Goal: Task Accomplishment & Management: Use online tool/utility

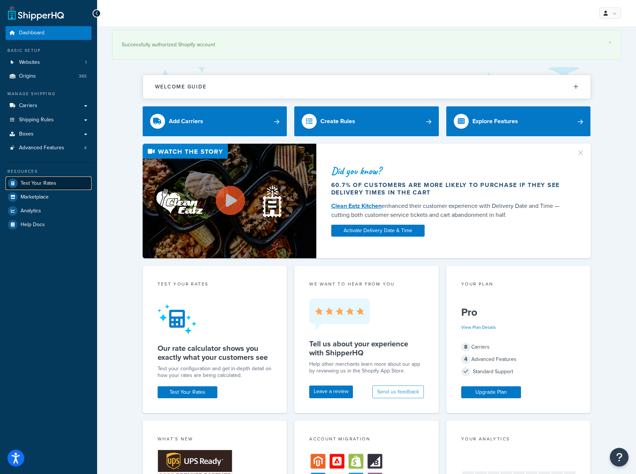
click at [45, 183] on span "Test Your Rates" at bounding box center [39, 183] width 36 height 6
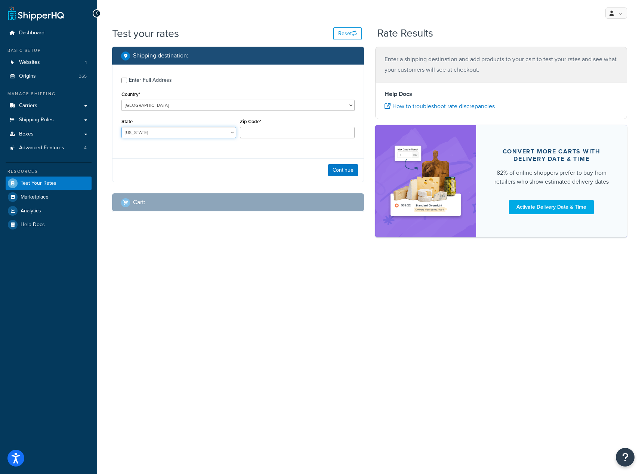
click at [164, 132] on select "[US_STATE] [US_STATE] [US_STATE] [US_STATE] [US_STATE] Armed Forces Americas Ar…" at bounding box center [178, 132] width 115 height 11
select select "FL"
click at [121, 127] on select "[US_STATE] [US_STATE] [US_STATE] [US_STATE] [US_STATE] Armed Forces Americas Ar…" at bounding box center [178, 132] width 115 height 11
type input "34683"
click at [333, 172] on button "Continue" at bounding box center [343, 170] width 30 height 12
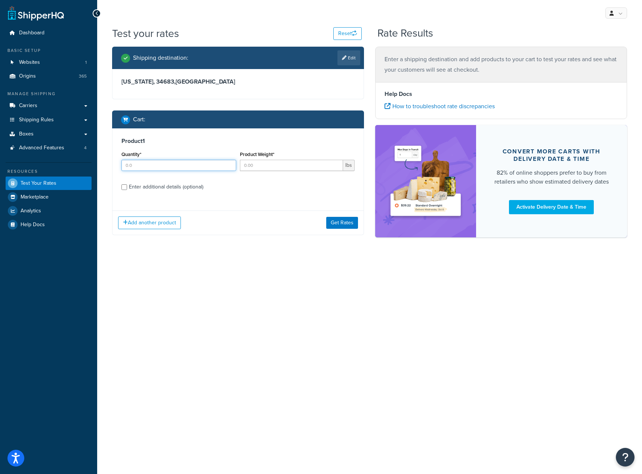
click at [157, 163] on input "Quantity*" at bounding box center [178, 165] width 115 height 11
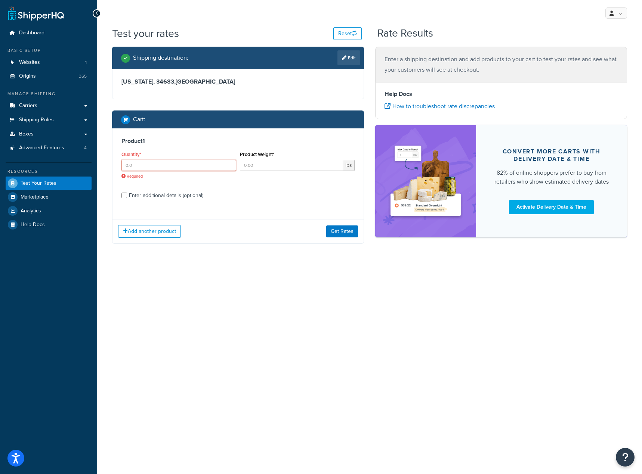
click at [158, 160] on input "Quantity*" at bounding box center [178, 165] width 115 height 11
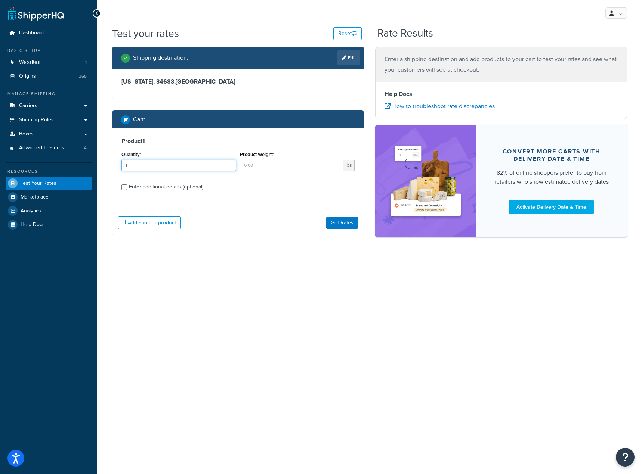
type input "1"
click at [252, 168] on input "Product Weight*" at bounding box center [291, 165] width 103 height 11
type input "15"
click at [140, 189] on div "Enter additional details (optional)" at bounding box center [166, 187] width 74 height 10
click at [127, 189] on input "Enter additional details (optional)" at bounding box center [124, 188] width 6 height 6
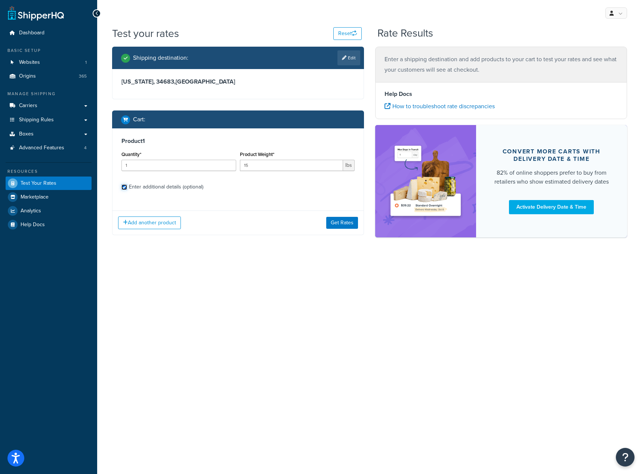
checkbox input "true"
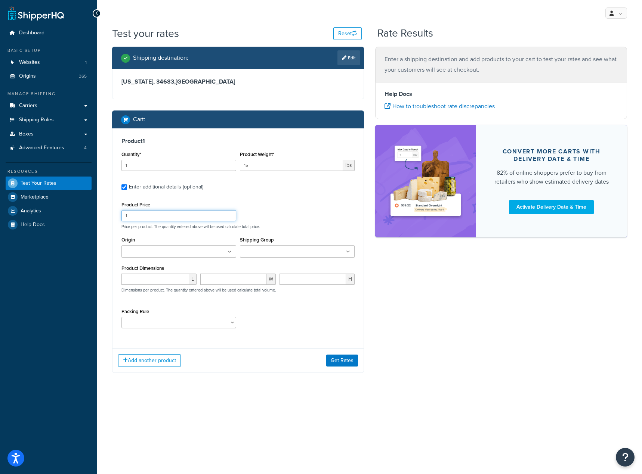
click at [164, 220] on input "1" at bounding box center [178, 215] width 115 height 11
type input "169.99"
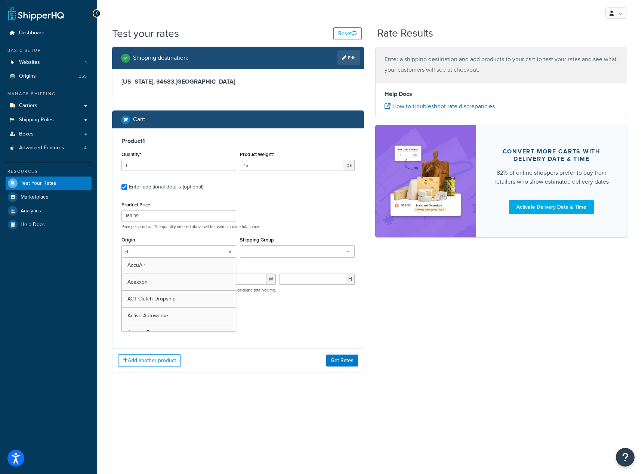
type input "cts"
click at [283, 222] on div "Product Price 169.99 Price per product. The quantity entered above will be used…" at bounding box center [238, 215] width 237 height 30
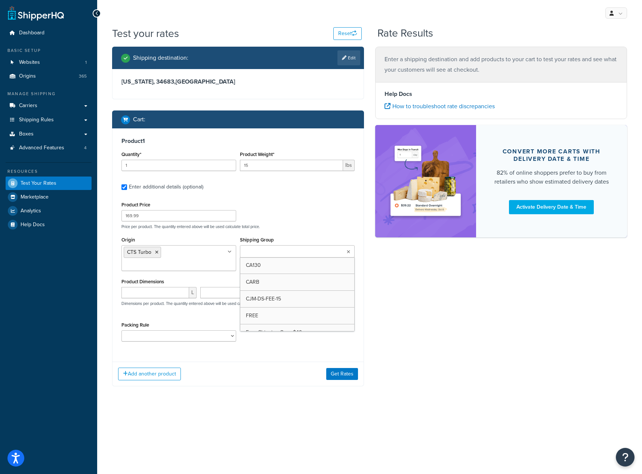
click at [282, 256] on input "Shipping Group" at bounding box center [275, 252] width 66 height 8
type input "noair"
click at [281, 222] on div "Product Price 169.99 Price per product. The quantity entered above will be used…" at bounding box center [238, 215] width 237 height 30
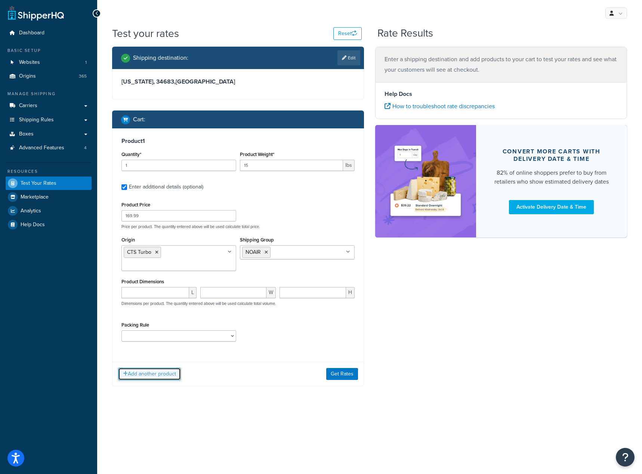
click at [166, 368] on button "Add another product" at bounding box center [149, 374] width 63 height 13
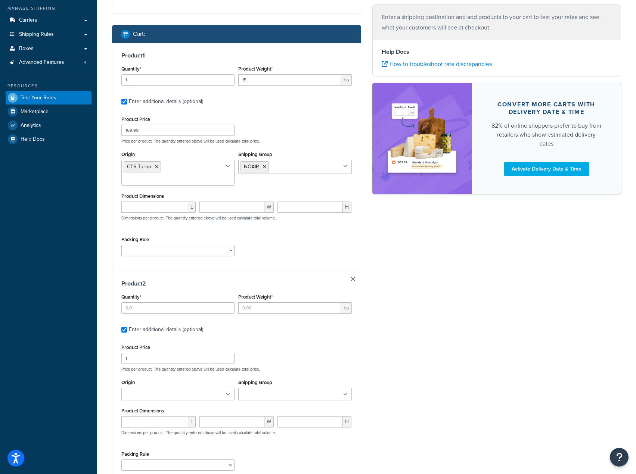
scroll to position [149, 0]
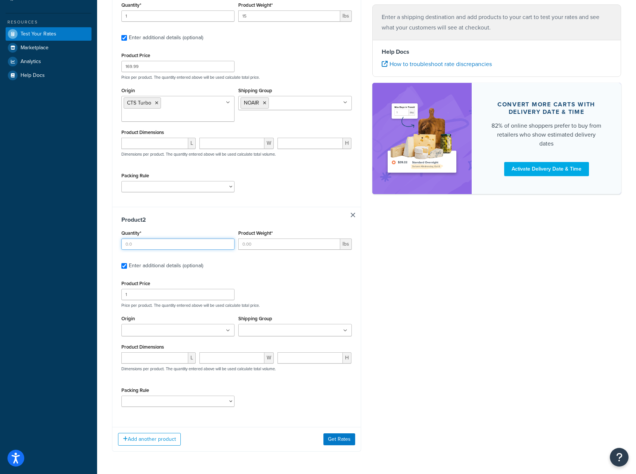
click at [151, 240] on input "Quantity*" at bounding box center [177, 244] width 113 height 11
type input "1"
click at [272, 246] on input "Product Weight*" at bounding box center [289, 244] width 102 height 11
type input "1"
click at [177, 298] on input "1" at bounding box center [177, 294] width 113 height 11
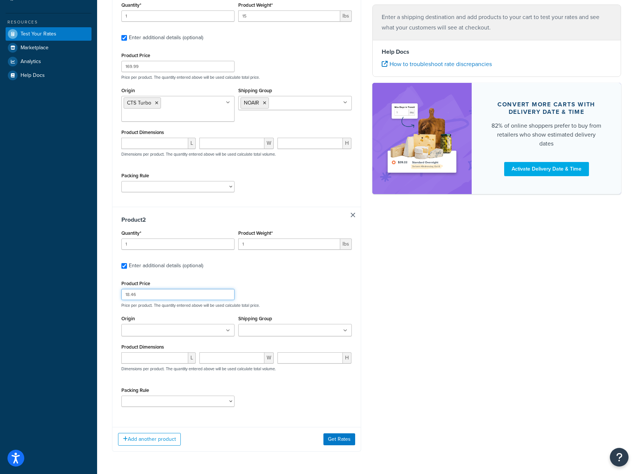
type input "18.46"
click at [164, 329] on ul at bounding box center [177, 330] width 113 height 12
type input "urotun"
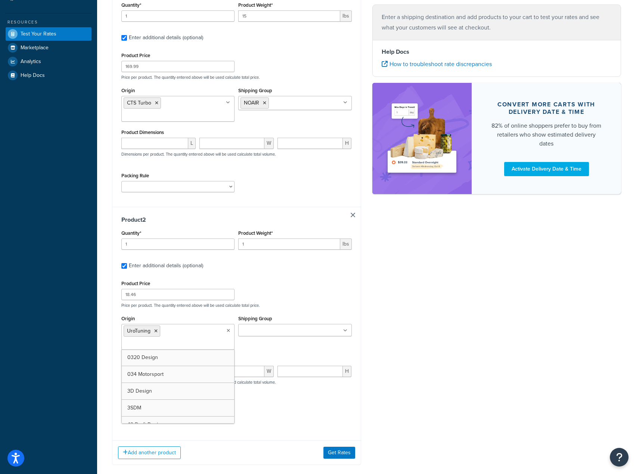
click at [279, 275] on div "Product 2 Quantity* 1 Product Weight* 1 lbs Enter additional details (optional)…" at bounding box center [236, 321] width 248 height 228
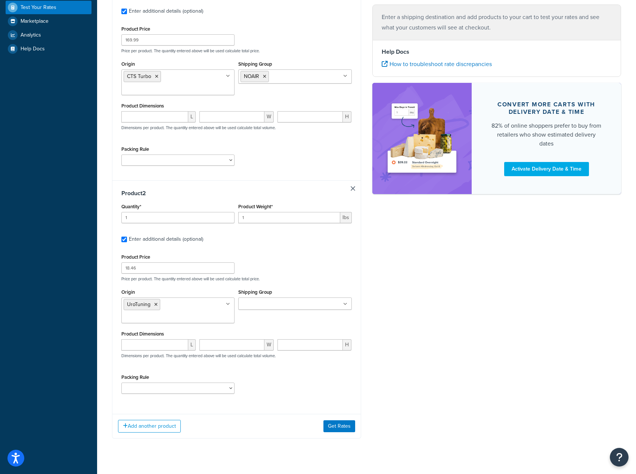
scroll to position [179, 0]
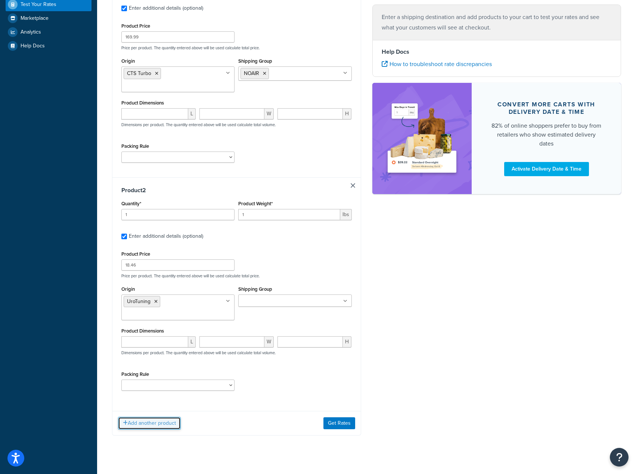
click at [164, 417] on button "Add another product" at bounding box center [149, 423] width 63 height 13
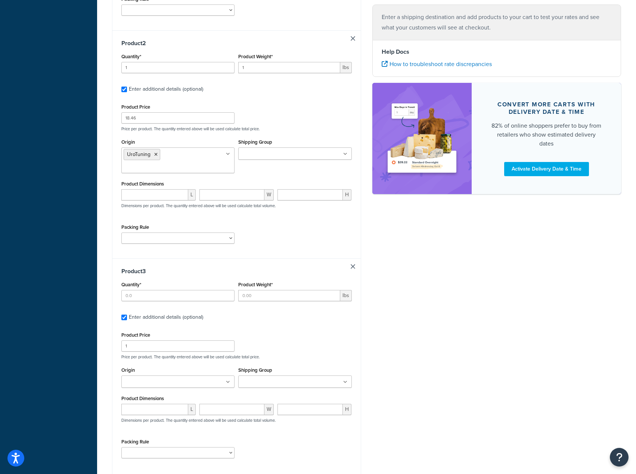
scroll to position [328, 0]
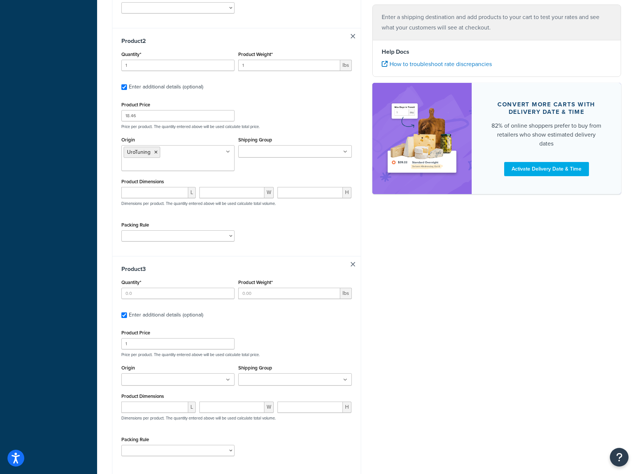
click at [173, 278] on div "Quantity*" at bounding box center [177, 289] width 113 height 22
click at [176, 288] on input "Quantity*" at bounding box center [177, 293] width 113 height 11
type input "1"
click at [254, 288] on input "Product Weight*" at bounding box center [289, 293] width 102 height 11
type input ".22"
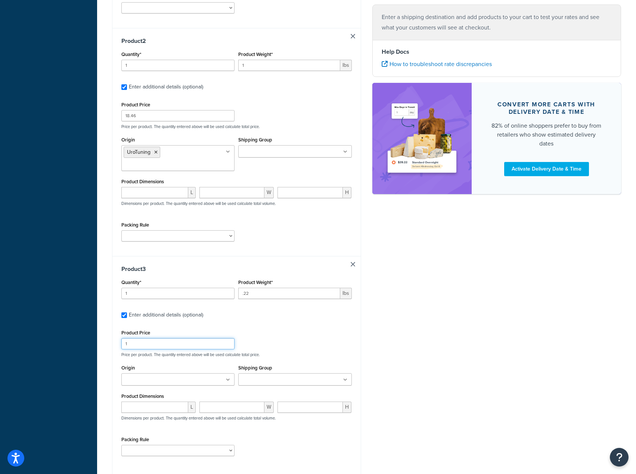
click at [162, 339] on input "1" at bounding box center [177, 344] width 113 height 11
type input "89.99"
type input "Preci"
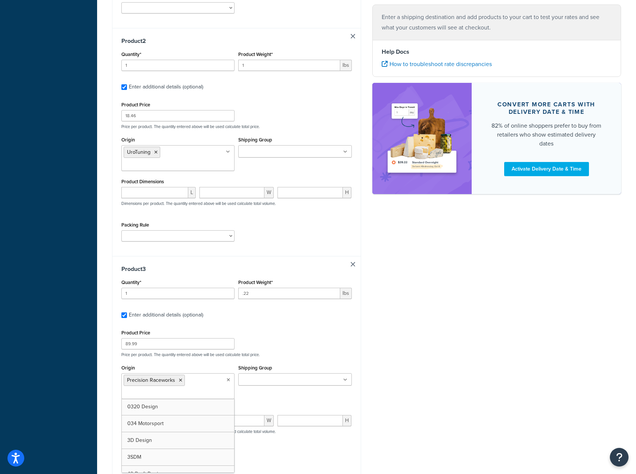
click at [273, 339] on div "Product Price 89.99 Price per product. The quantity entered above will be used …" at bounding box center [237, 343] width 234 height 30
click at [312, 375] on ul at bounding box center [294, 380] width 113 height 12
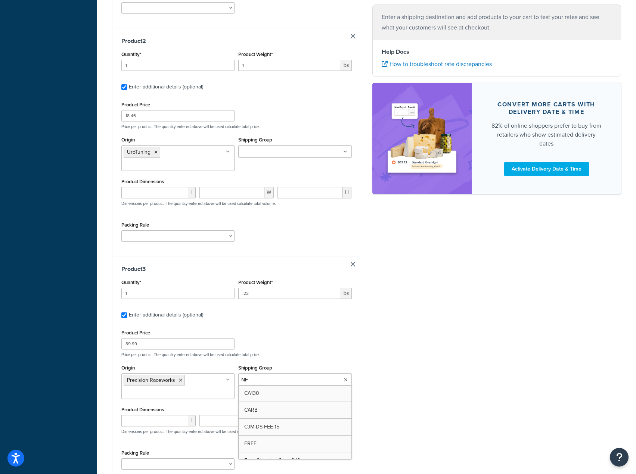
type input "NFS"
type input "Prec"
click at [315, 328] on div "Product Price 89.99 Price per product. The quantity entered above will be used …" at bounding box center [237, 343] width 234 height 30
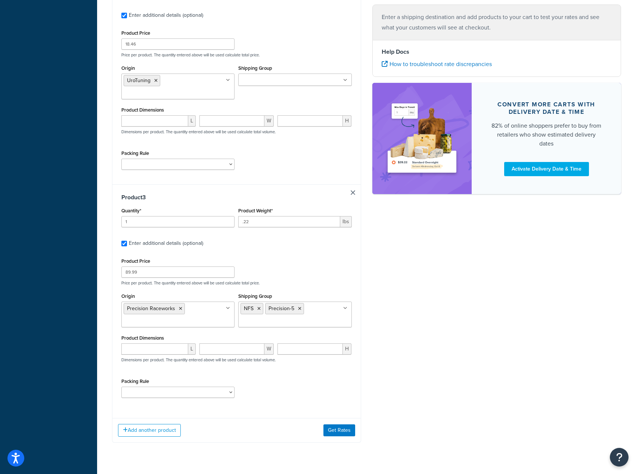
scroll to position [408, 0]
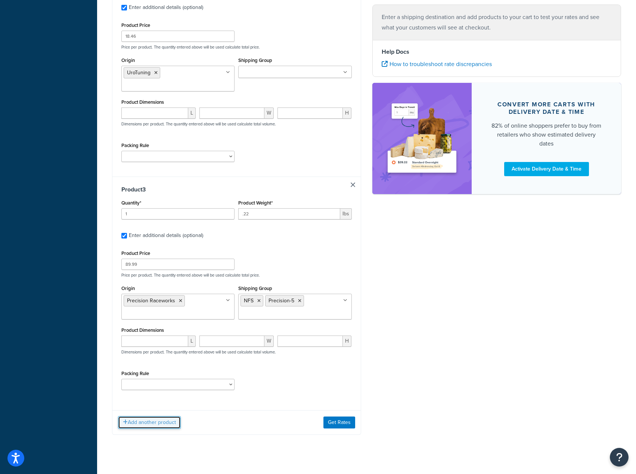
click at [139, 417] on button "Add another product" at bounding box center [149, 423] width 63 height 13
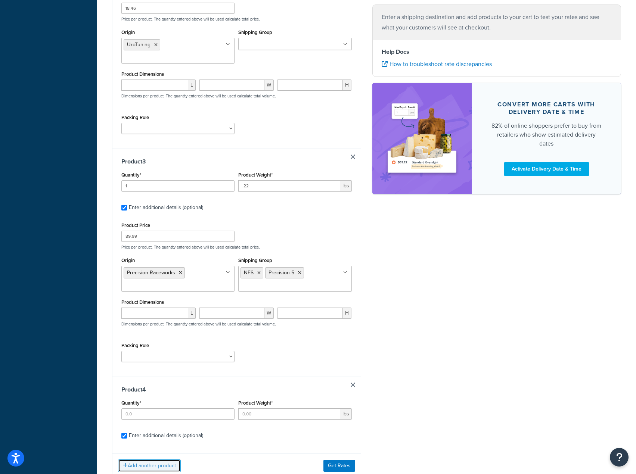
scroll to position [443, 0]
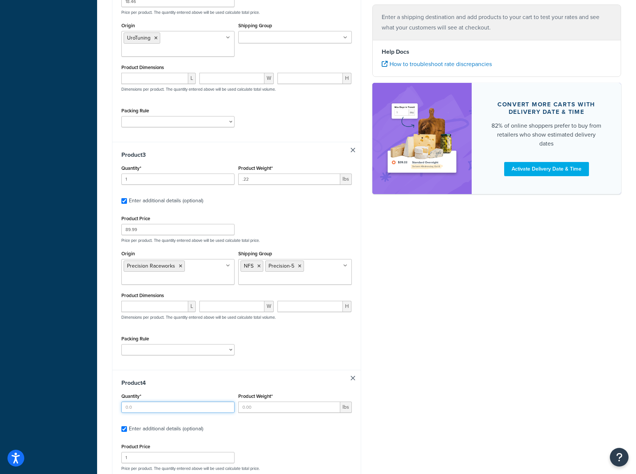
click at [145, 402] on input "Quantity*" at bounding box center [177, 407] width 113 height 11
type input "1"
click at [269, 402] on input "Product Weight*" at bounding box center [289, 407] width 102 height 11
type input ".5"
drag, startPoint x: 131, startPoint y: 449, endPoint x: 136, endPoint y: 449, distance: 4.5
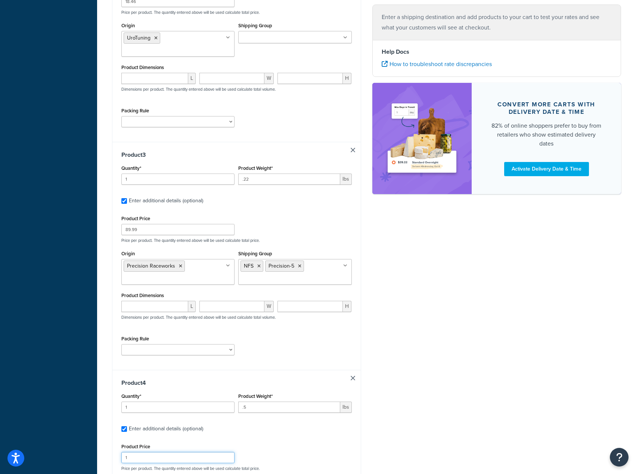
click at [133, 452] on input "1" at bounding box center [177, 457] width 113 height 11
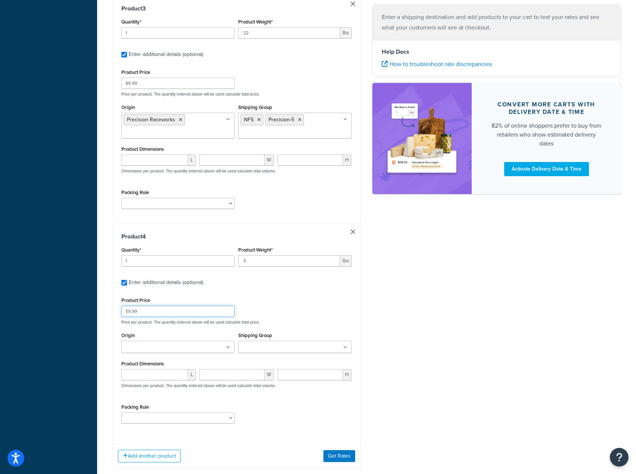
scroll to position [624, 0]
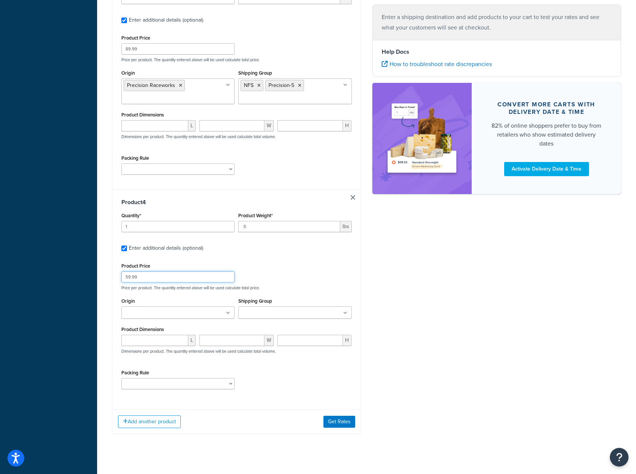
type input "59.99"
click at [154, 309] on input "Origin" at bounding box center [157, 313] width 66 height 8
type input "prec"
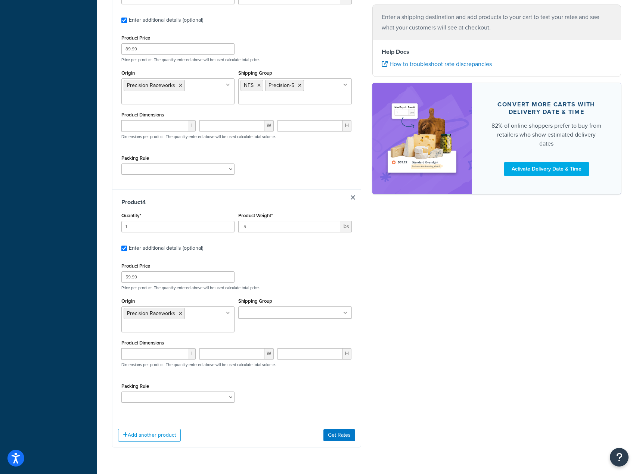
drag, startPoint x: 279, startPoint y: 291, endPoint x: 282, endPoint y: 299, distance: 8.2
click at [282, 298] on div "Shipping Group CA130 CARB CJM-DS-FEE-15 FREE Free Shipping Over $49 FREEONLY HO…" at bounding box center [294, 307] width 113 height 23
click at [284, 307] on ul at bounding box center [294, 313] width 113 height 12
type input "NFS"
type input "Prec"
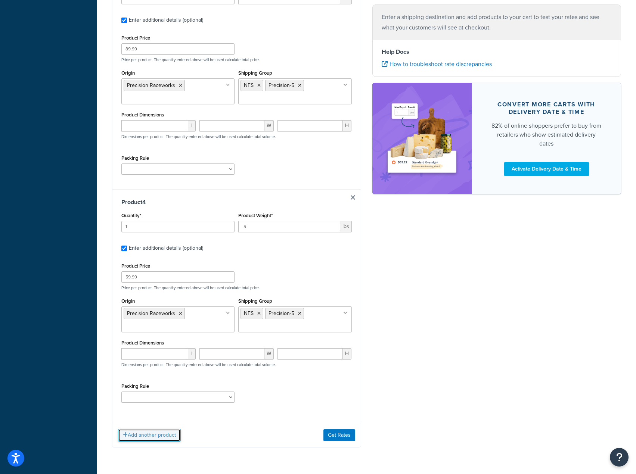
click at [166, 429] on button "Add another product" at bounding box center [149, 435] width 63 height 13
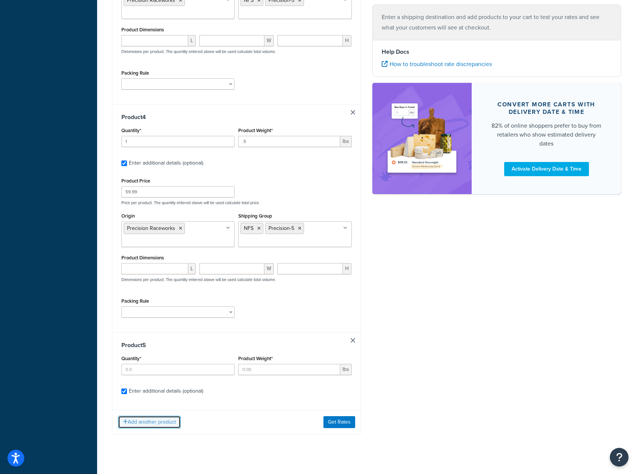
scroll to position [710, 0]
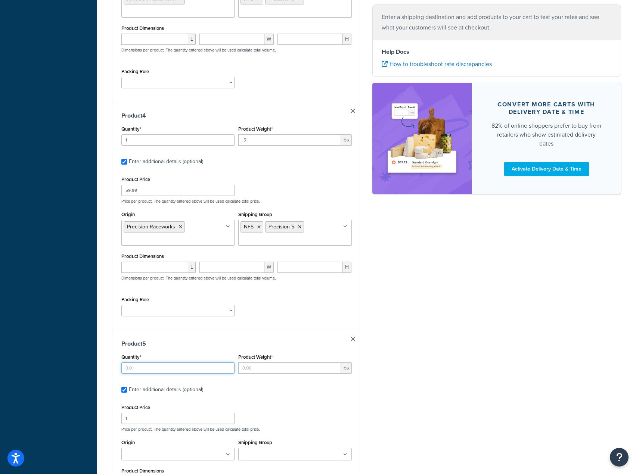
click at [167, 363] on input "Quantity*" at bounding box center [177, 368] width 113 height 11
type input "1"
click at [282, 363] on input "Product Weight*" at bounding box center [289, 368] width 102 height 11
type input "1.6"
click at [192, 414] on input "1" at bounding box center [177, 418] width 113 height 11
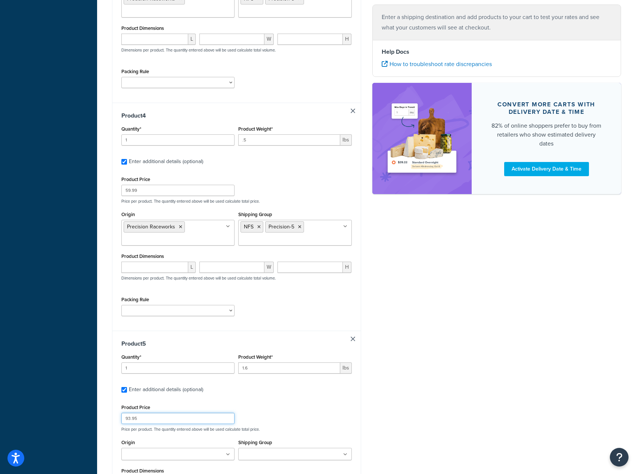
type input "93.95"
click at [184, 448] on ul at bounding box center [177, 454] width 113 height 12
type input "turn"
click at [242, 451] on input "Shipping Group" at bounding box center [274, 455] width 66 height 8
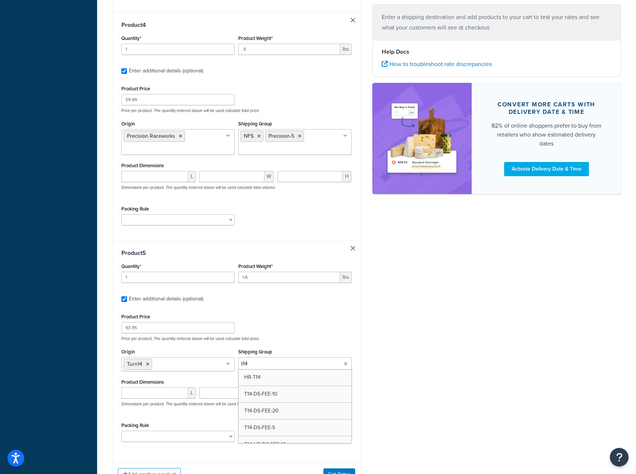
scroll to position [854, 0]
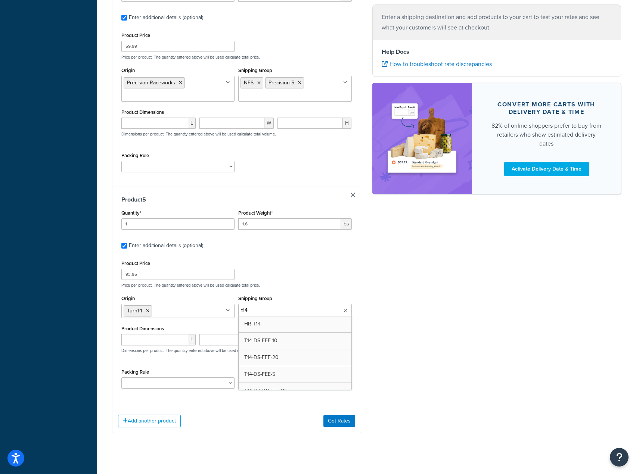
type input "t14u"
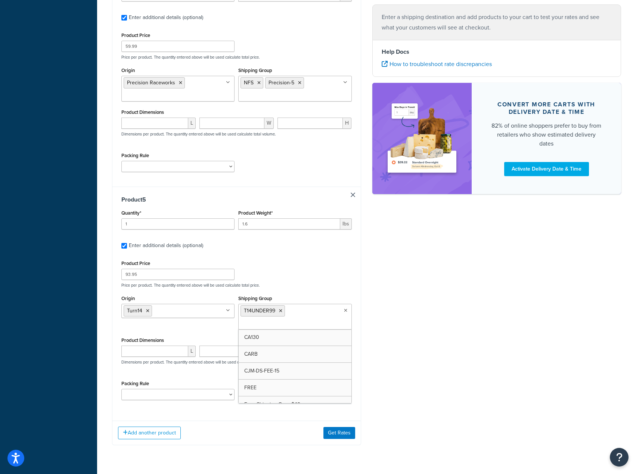
click at [315, 273] on div "Product Price 93.95 Price per product. The quantity entered above will be used …" at bounding box center [237, 274] width 234 height 30
click at [354, 427] on button "Get Rates" at bounding box center [340, 433] width 32 height 12
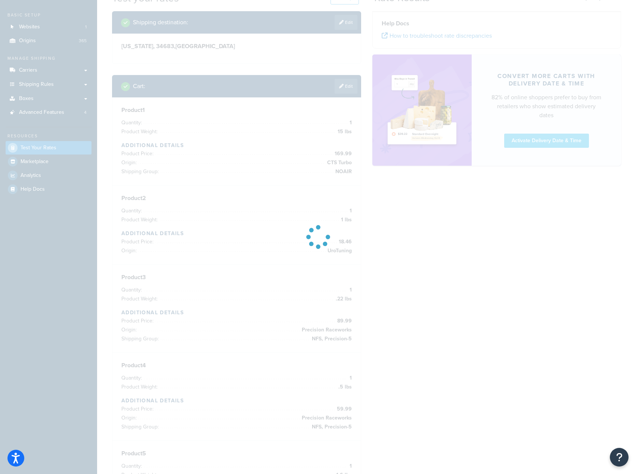
scroll to position [0, 0]
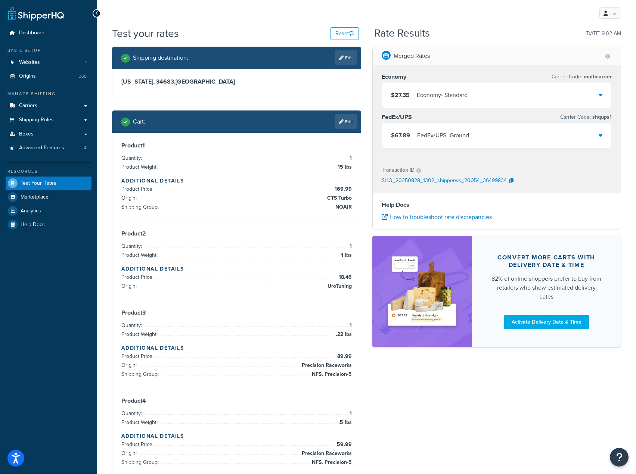
click at [466, 134] on div "FedEx/UPS - Ground" at bounding box center [443, 135] width 52 height 10
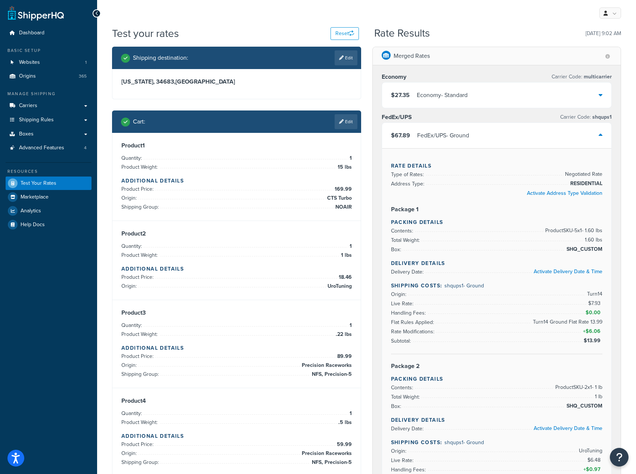
drag, startPoint x: 459, startPoint y: 144, endPoint x: 479, endPoint y: 116, distance: 35.1
click at [463, 140] on div "$67.89 FedEx/UPS - Ground" at bounding box center [497, 135] width 230 height 25
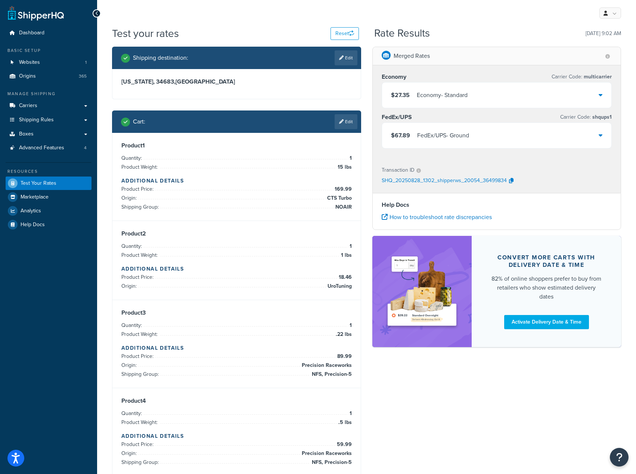
click at [490, 103] on div "$27.35 Economy - Standard" at bounding box center [497, 95] width 230 height 25
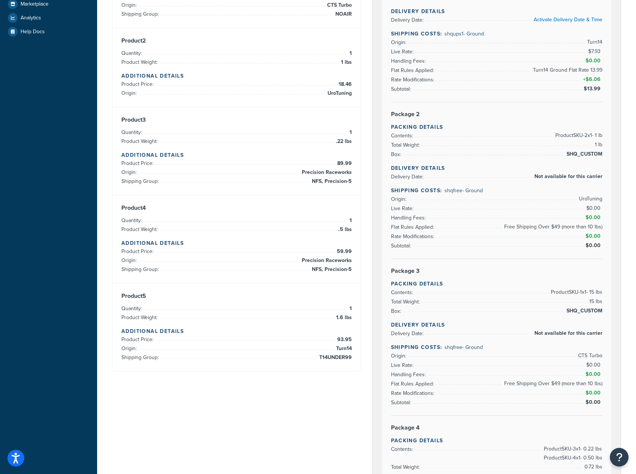
scroll to position [224, 0]
